Goal: Information Seeking & Learning: Learn about a topic

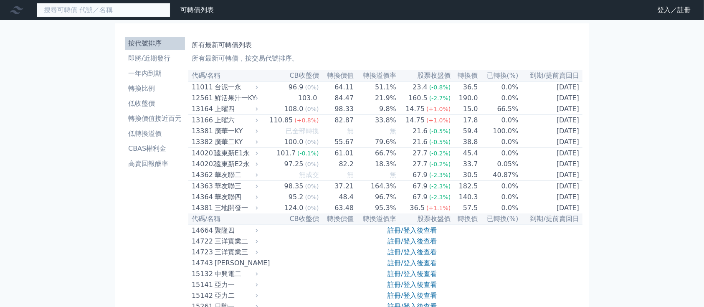
click at [123, 5] on input at bounding box center [104, 10] width 134 height 14
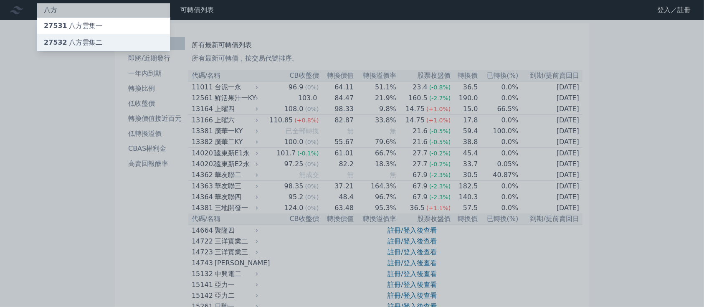
type input "八方"
click at [109, 41] on div "27532 八方雲集二" at bounding box center [103, 42] width 133 height 17
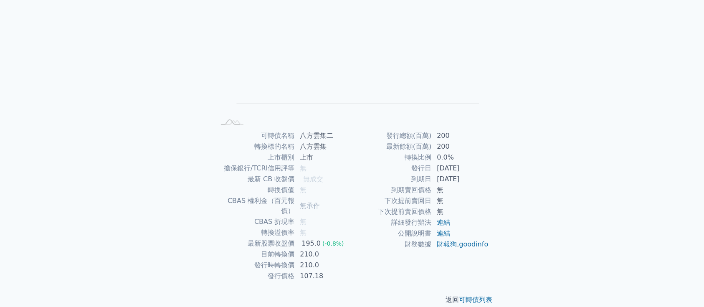
scroll to position [80, 0]
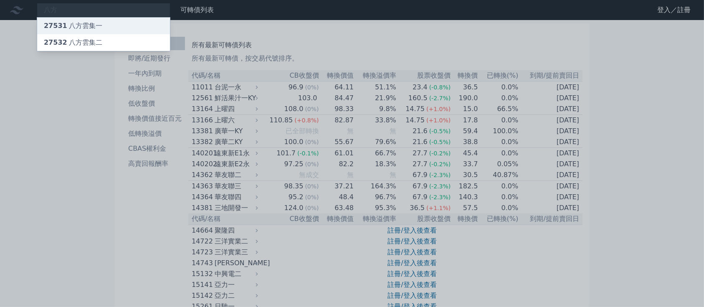
click at [105, 25] on div "27531 八方雲集一" at bounding box center [103, 26] width 133 height 17
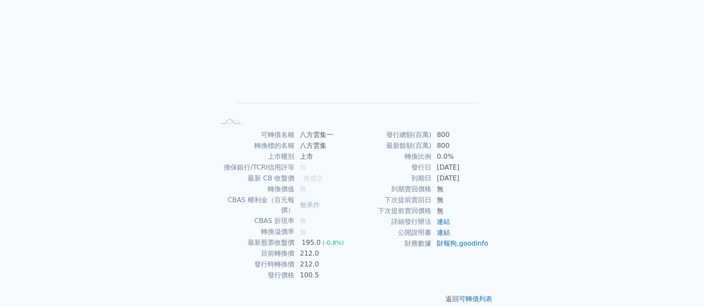
scroll to position [80, 0]
